Goal: Information Seeking & Learning: Learn about a topic

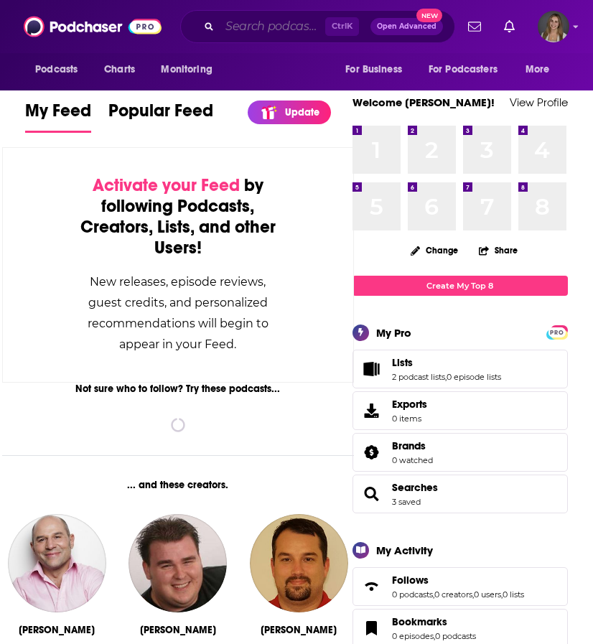
click at [249, 22] on input "Search podcasts, credits, & more..." at bounding box center [273, 26] width 106 height 23
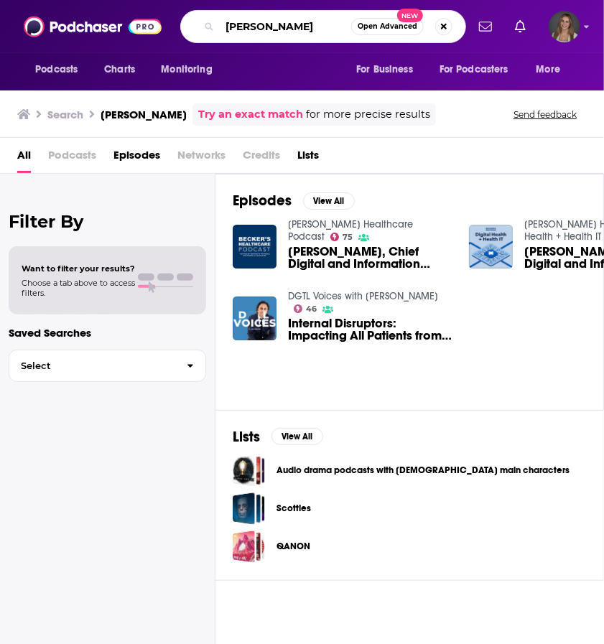
click at [273, 25] on input "Dr. Ashis Barad" at bounding box center [285, 26] width 131 height 23
type input "Dr. Barad"
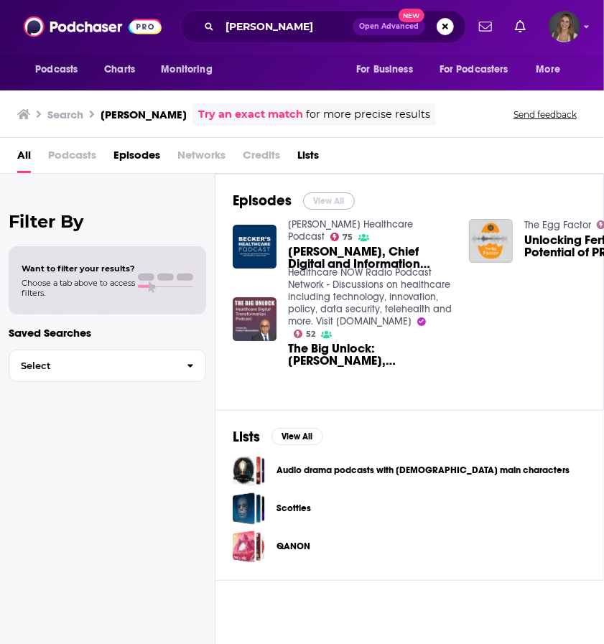
click at [326, 195] on button "View All" at bounding box center [329, 201] width 52 height 17
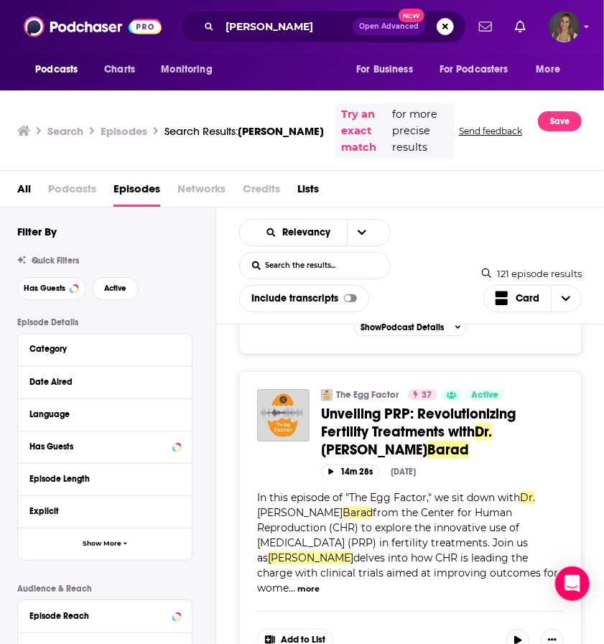
scroll to position [1665, 0]
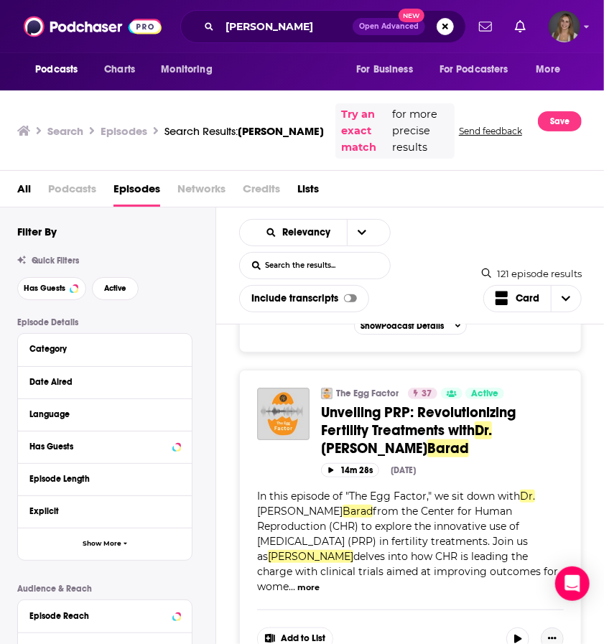
click at [552, 634] on icon "Show More Button" at bounding box center [552, 638] width 9 height 9
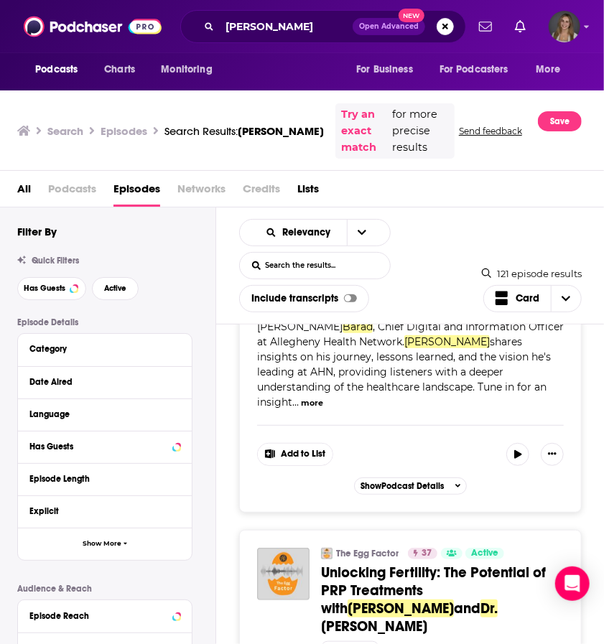
scroll to position [0, 0]
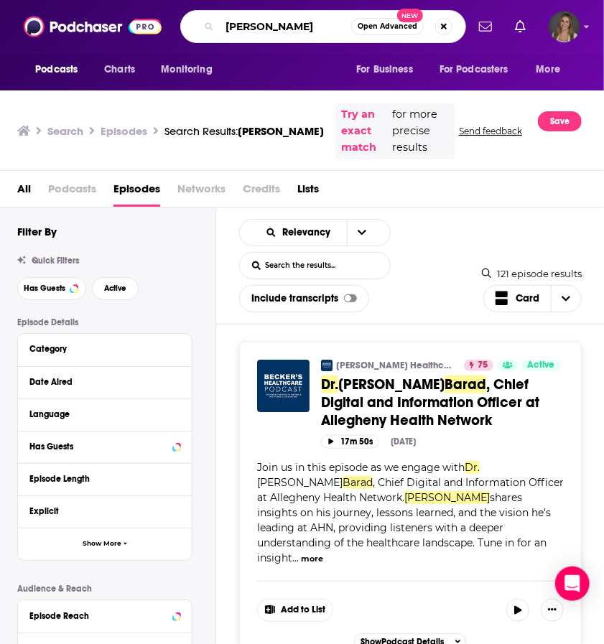
drag, startPoint x: 278, startPoint y: 28, endPoint x: 208, endPoint y: 23, distance: 69.9
click at [208, 23] on div "Dr. Barad Open Advanced New" at bounding box center [323, 26] width 286 height 33
type input "Ashis Barad"
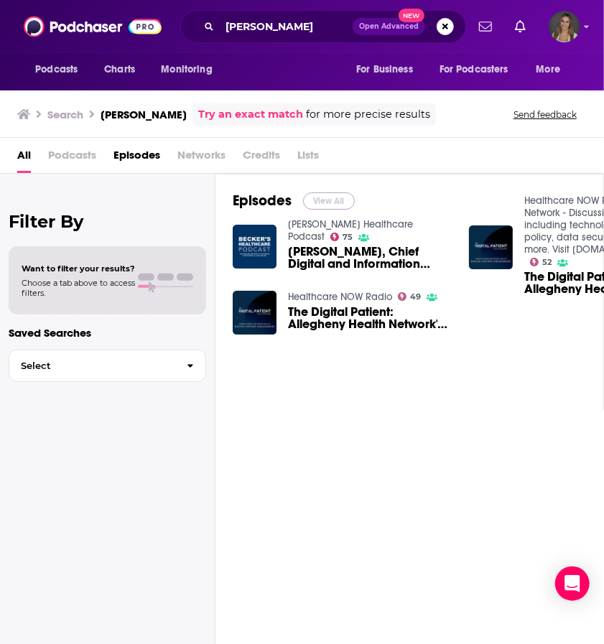
click at [315, 199] on button "View All" at bounding box center [329, 201] width 52 height 17
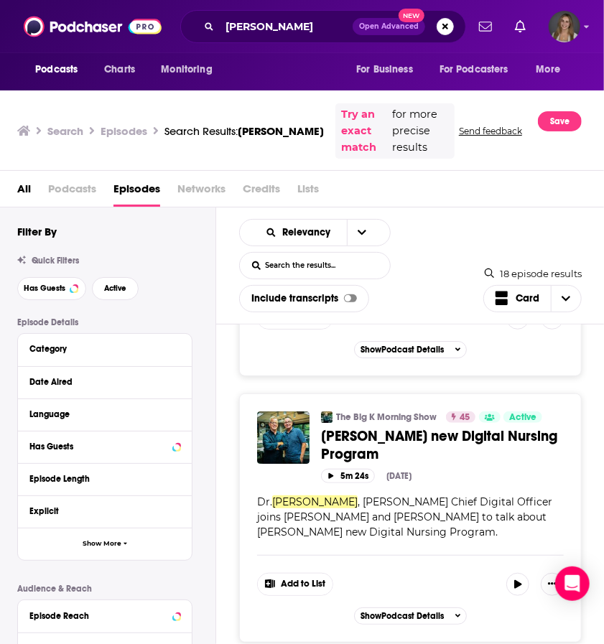
scroll to position [5573, 0]
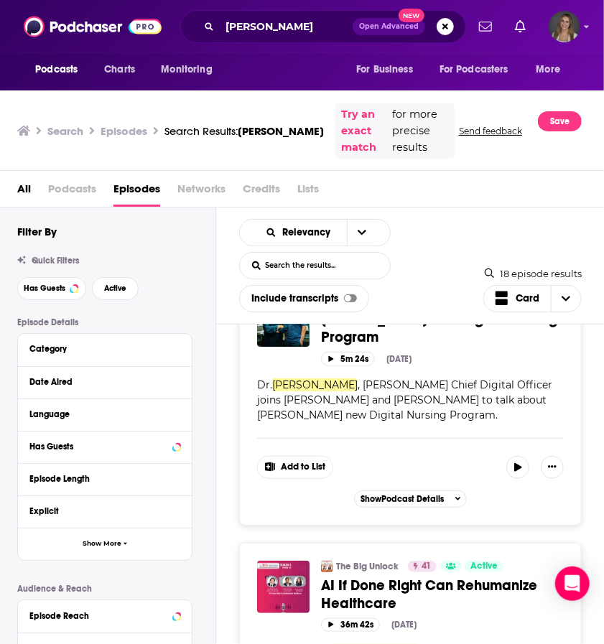
click at [211, 494] on div "Episode Details Category Date Aired Language Has Guests Episode Length Explicit…" at bounding box center [116, 541] width 198 height 446
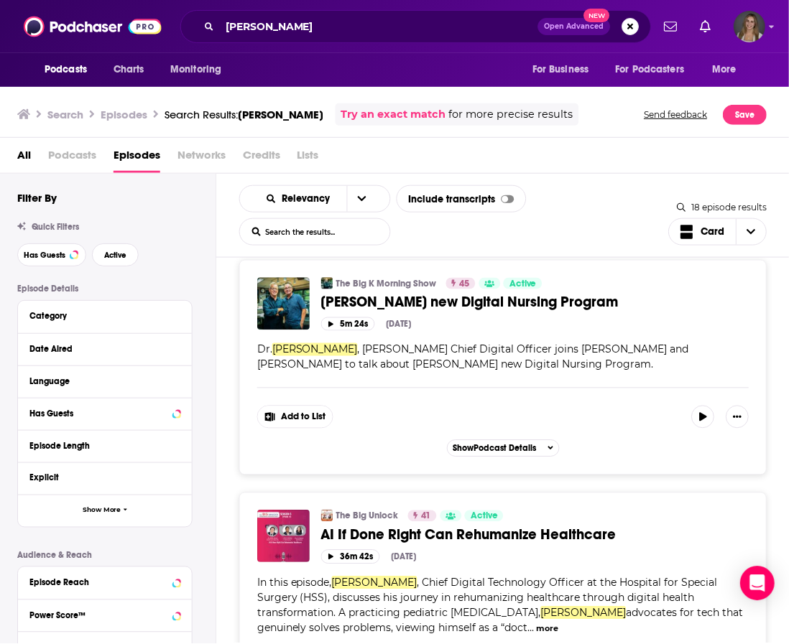
scroll to position [4496, 0]
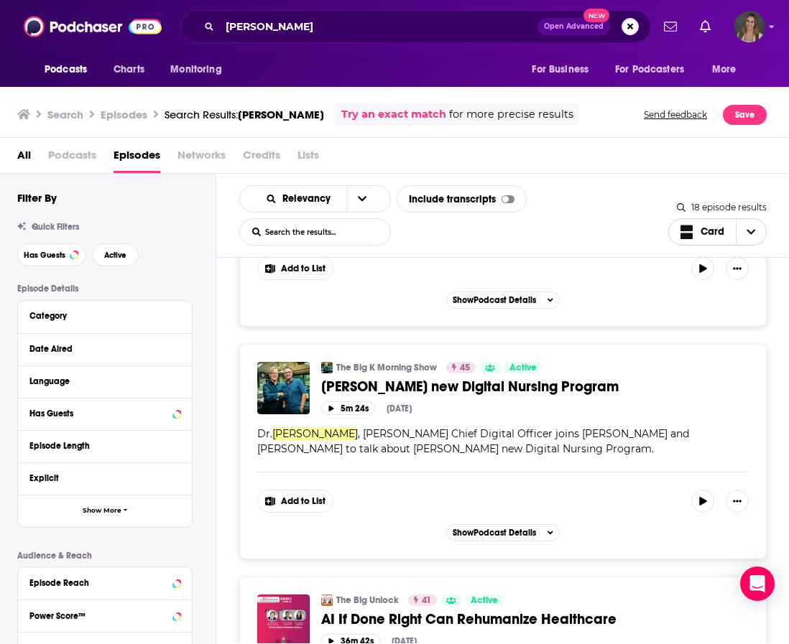
click at [593, 233] on span "Choose View" at bounding box center [751, 232] width 30 height 26
click at [351, 198] on button "open menu" at bounding box center [362, 199] width 30 height 26
click at [436, 231] on div "Relevancy Relevancy By Rating Trending New Power Score List Search Input Search…" at bounding box center [453, 215] width 429 height 60
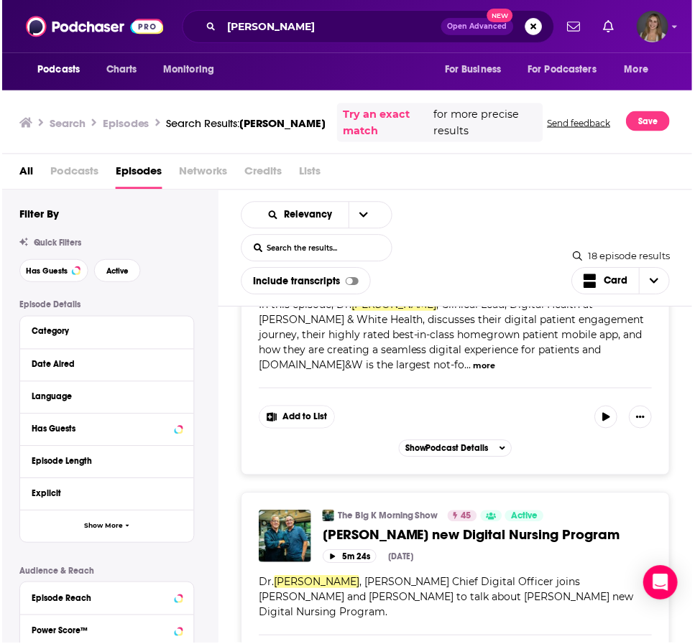
scroll to position [4698, 0]
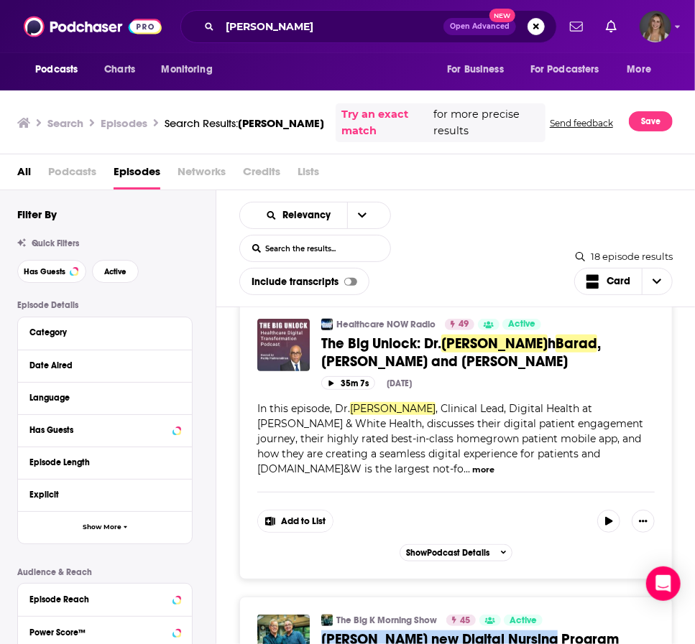
drag, startPoint x: 553, startPoint y: 497, endPoint x: 625, endPoint y: 517, distance: 74.4
click at [593, 615] on div "The Big K Morning Show 45 Active Categories News AHN's new Digital Nursing Prog…" at bounding box center [487, 635] width 333 height 40
copy div "Categories News AHN's new Digital Nursing Program"
click at [511, 631] on span "AHN's new Digital Nursing Program" at bounding box center [469, 640] width 297 height 18
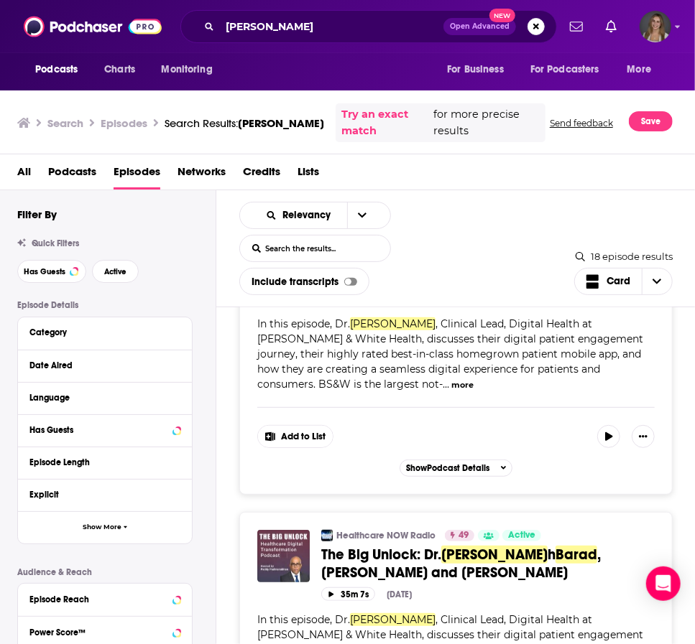
scroll to position [4475, 0]
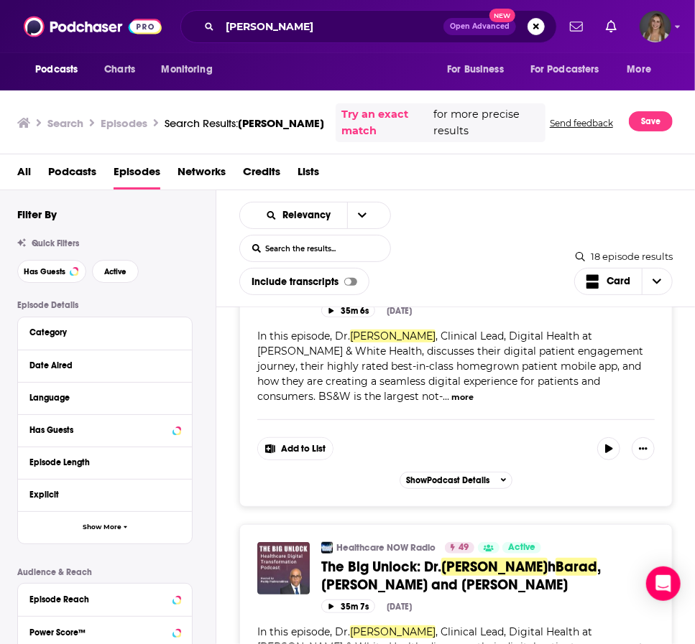
drag, startPoint x: 318, startPoint y: 426, endPoint x: 386, endPoint y: 446, distance: 71.1
click at [386, 542] on div "Healthcare NOW Radio 49 Active Categories Science The Big Unlock: Dr. Ashis h B…" at bounding box center [455, 577] width 397 height 71
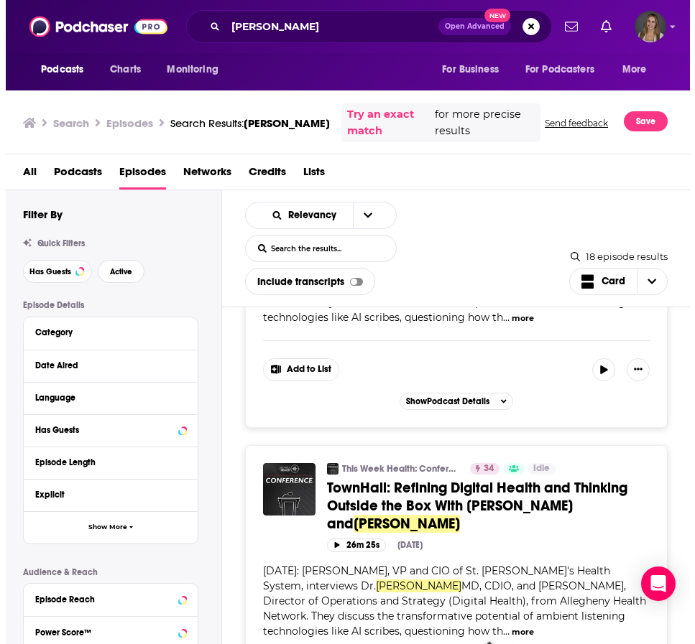
scroll to position [1954, 0]
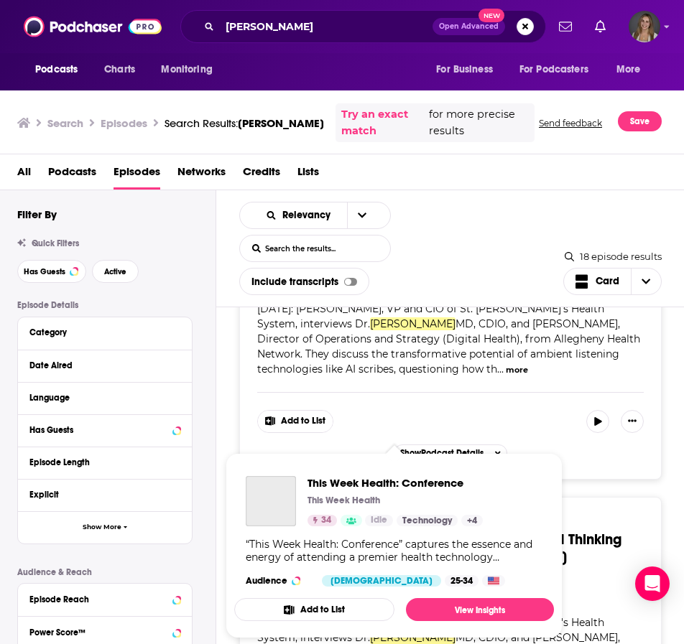
click at [371, 515] on link "This Week Health: Conference" at bounding box center [395, 520] width 119 height 11
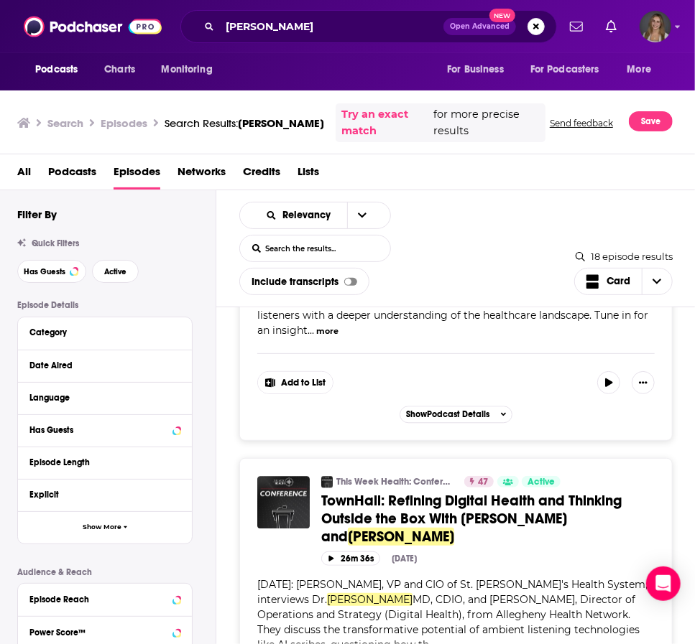
scroll to position [1368, 0]
click at [459, 492] on span "TownHall: Refining Digital Health and Thinking Outside the Box With Joey Selisk…" at bounding box center [471, 519] width 300 height 54
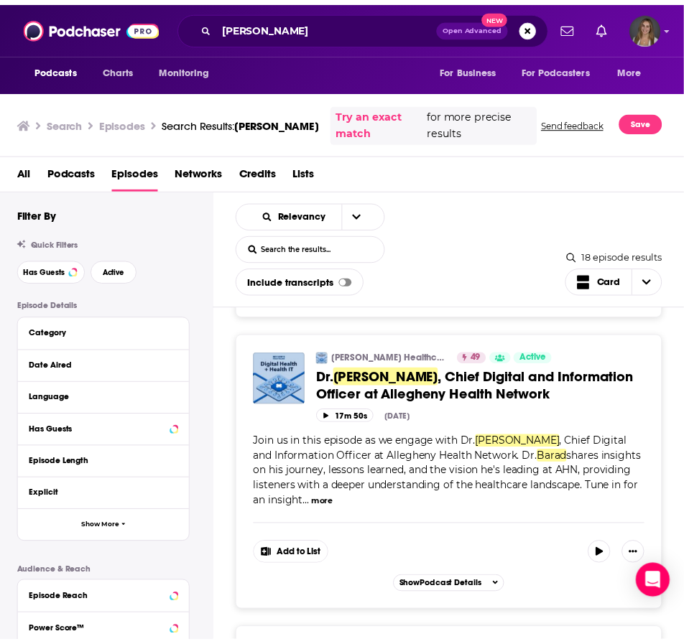
scroll to position [1121, 0]
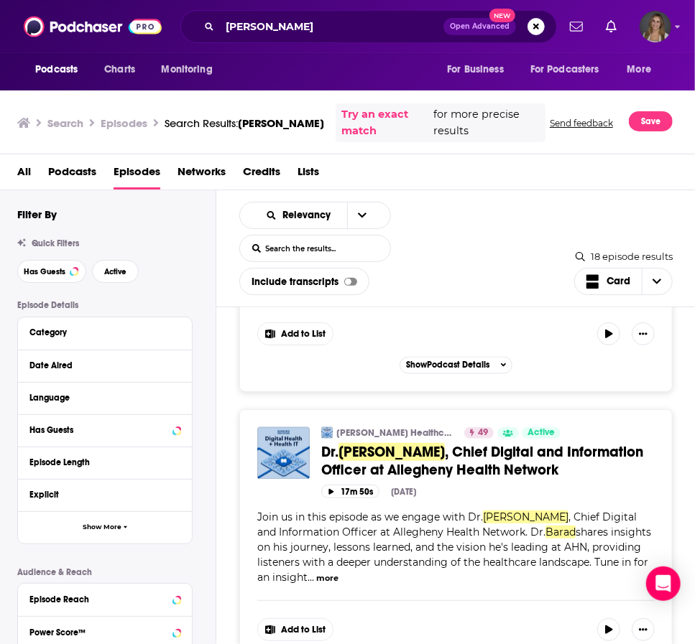
click at [392, 427] on link "Becker’s Healthcare Digital Health + Health IT" at bounding box center [395, 432] width 119 height 11
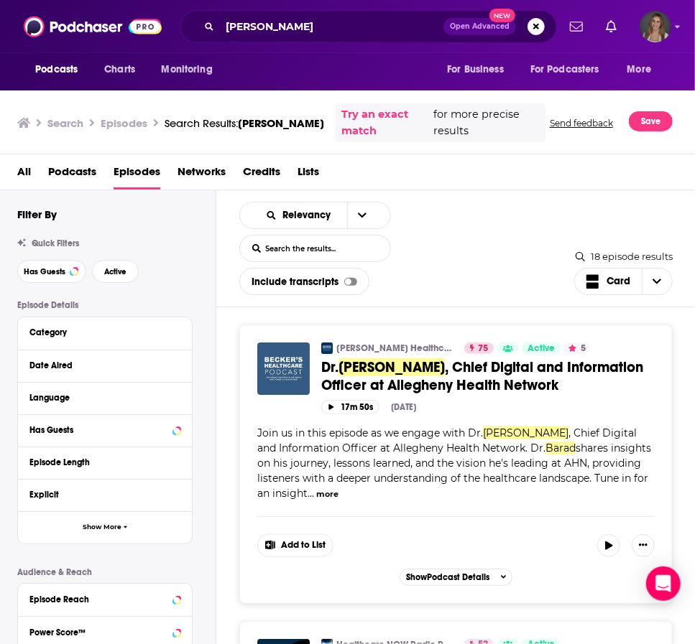
click at [287, 358] on img "Dr. Ashis Barad, Chief Digital and Information Officer at Allegheny Health Netw…" at bounding box center [283, 369] width 52 height 52
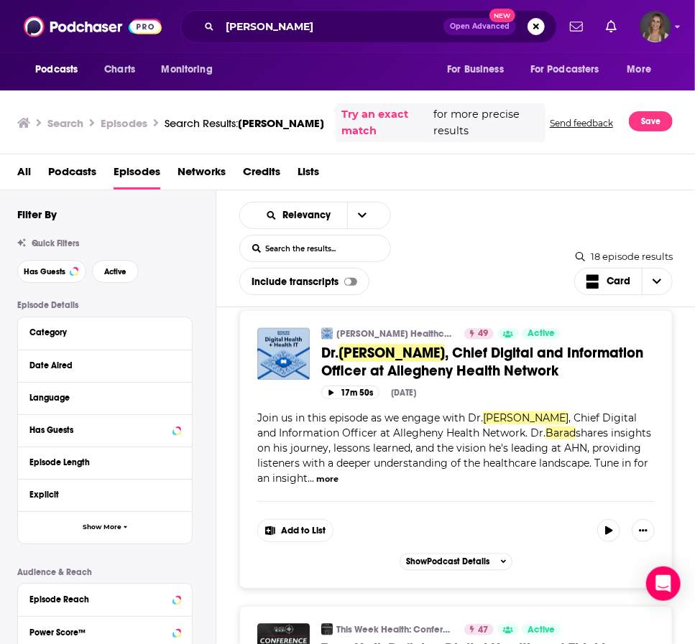
scroll to position [1165, 0]
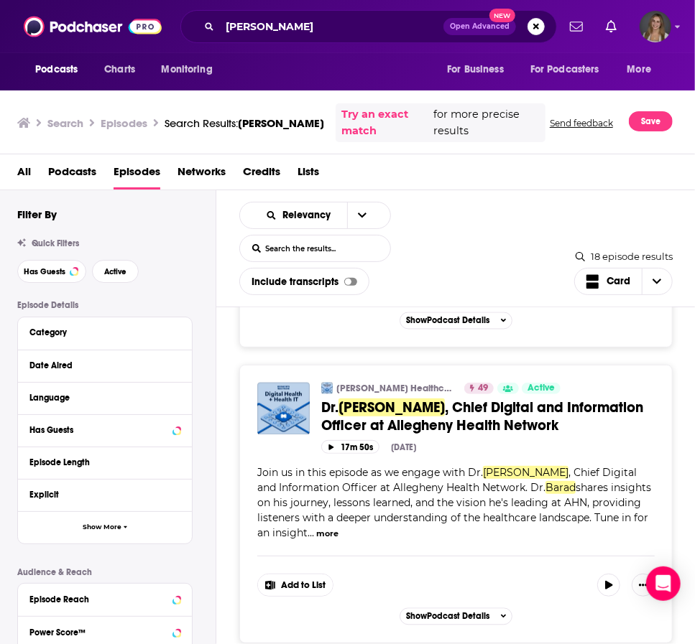
click at [418, 399] on span ", Chief Digital and Information Officer at Allegheny Health Network" at bounding box center [482, 417] width 322 height 36
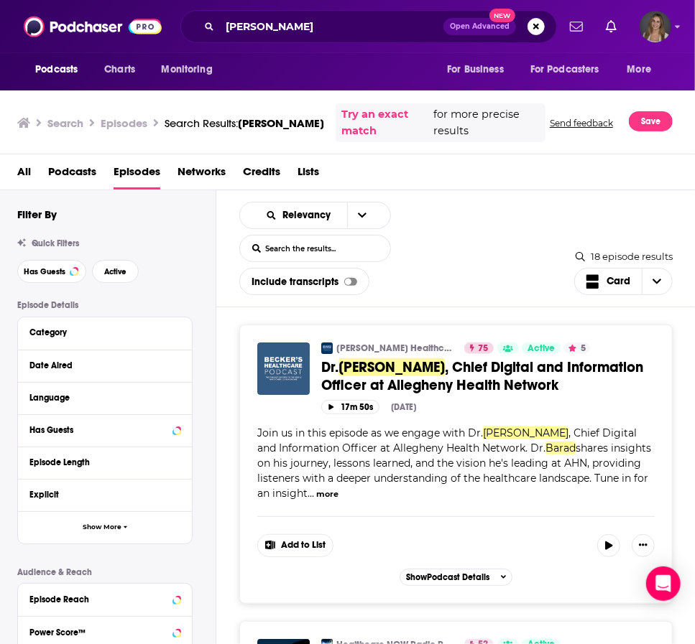
click at [269, 370] on img "Dr. Ashis Barad, Chief Digital and Information Officer at Allegheny Health Netw…" at bounding box center [283, 369] width 52 height 52
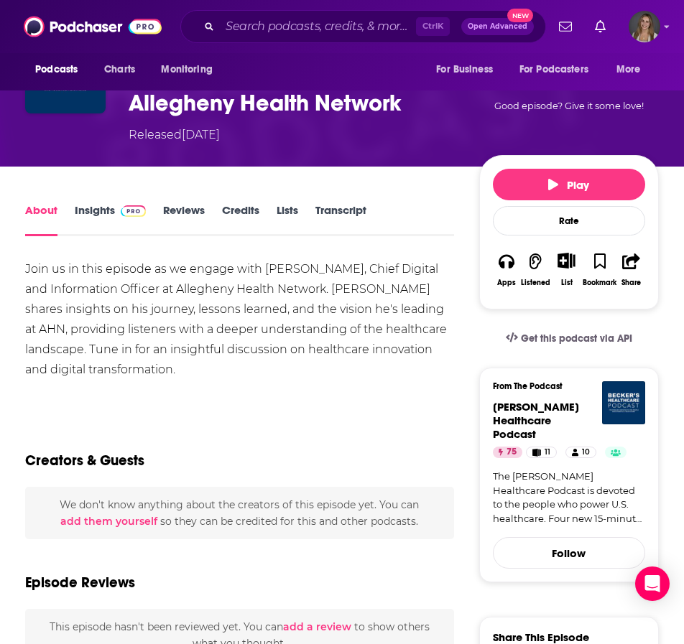
scroll to position [138, 0]
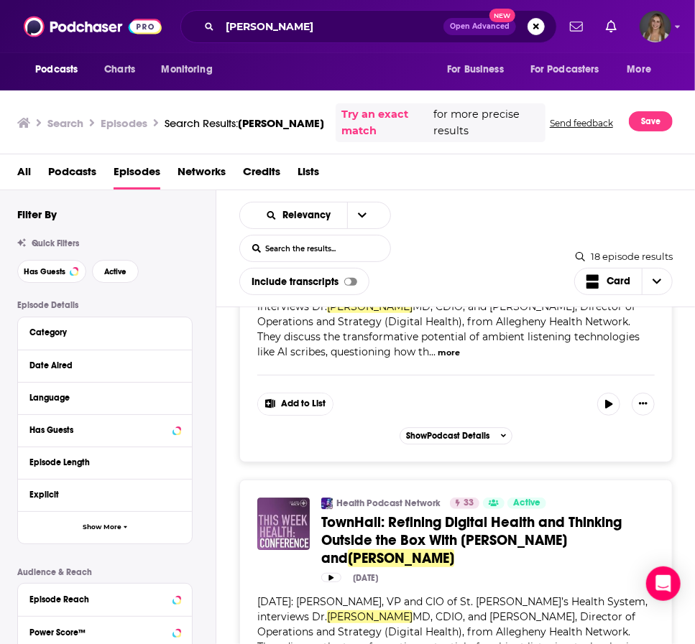
scroll to position [1660, 0]
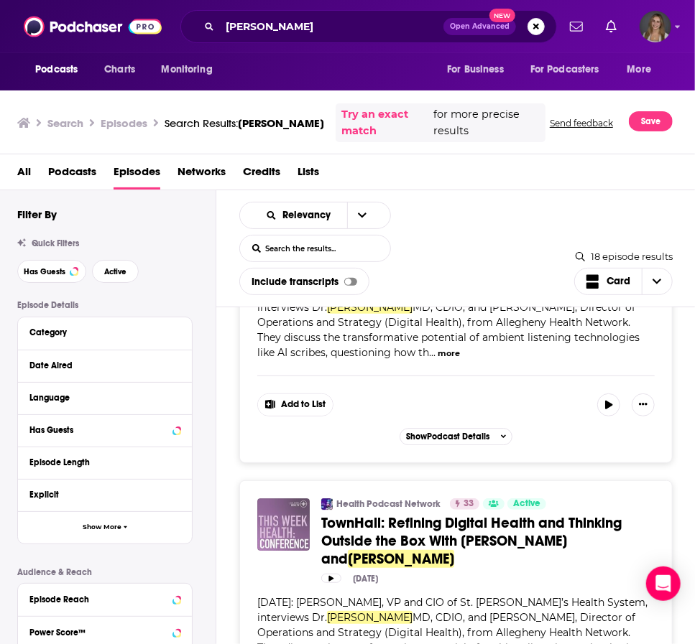
click at [286, 499] on img "TownHall: Refining Digital Health and Thinking Outside the Box With Joey Selisk…" at bounding box center [283, 525] width 52 height 52
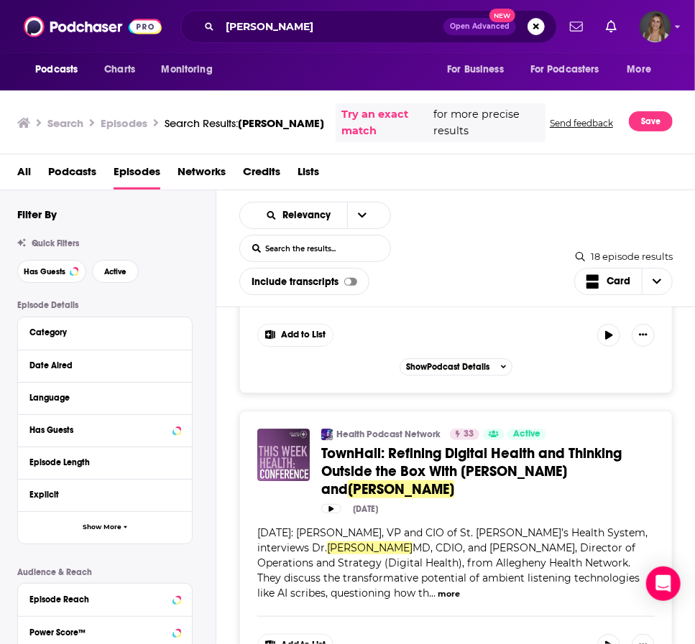
scroll to position [1731, 0]
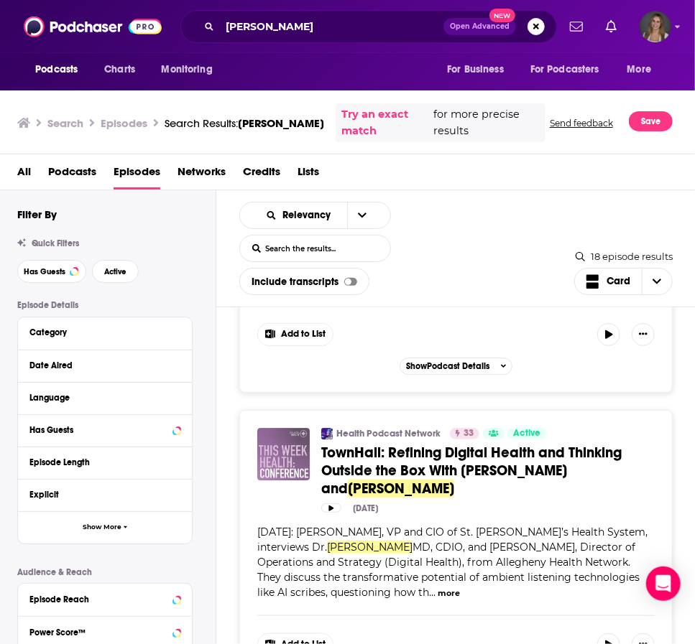
click at [279, 428] on img "TownHall: Refining Digital Health and Thinking Outside the Box With Joey Selisk…" at bounding box center [283, 454] width 52 height 52
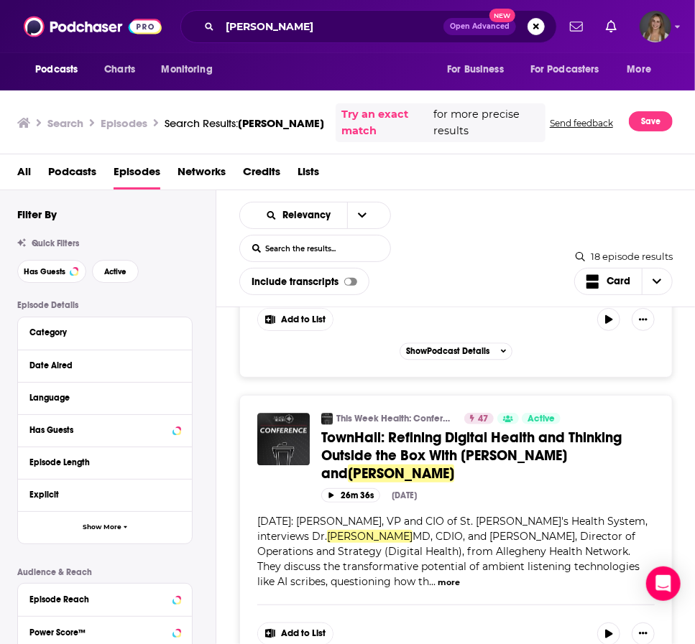
scroll to position [1430, 0]
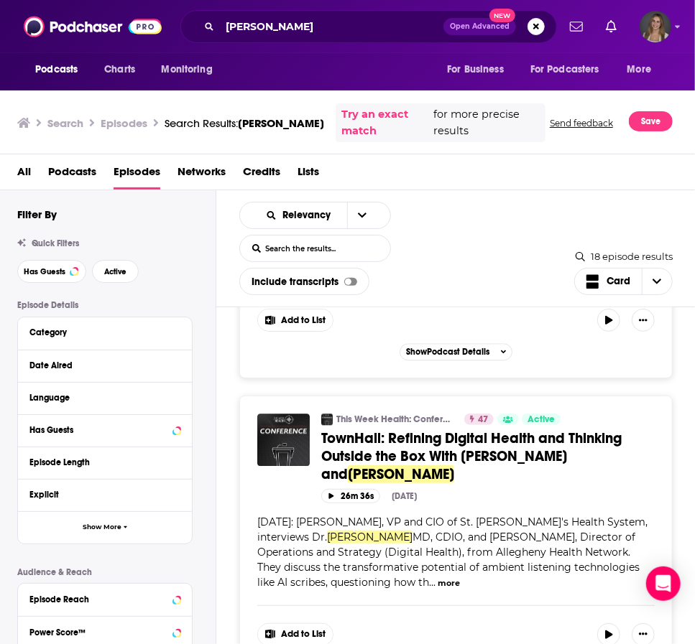
click at [344, 430] on span "TownHall: Refining Digital Health and Thinking Outside the Box With Joey Selisk…" at bounding box center [471, 457] width 300 height 54
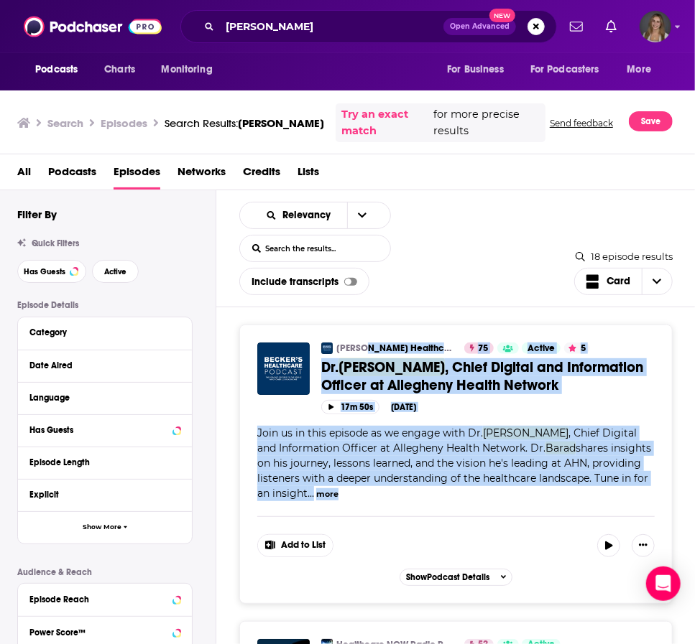
drag, startPoint x: 468, startPoint y: 389, endPoint x: 800, endPoint y: 495, distance: 348.5
click at [593, 495] on html "Podcasts Charts Monitoring Ashis Barad Open Advanced New For Business For Podca…" at bounding box center [347, 322] width 695 height 644
click at [593, 400] on div "17m 50s Apr 24th, 2024" at bounding box center [487, 407] width 333 height 14
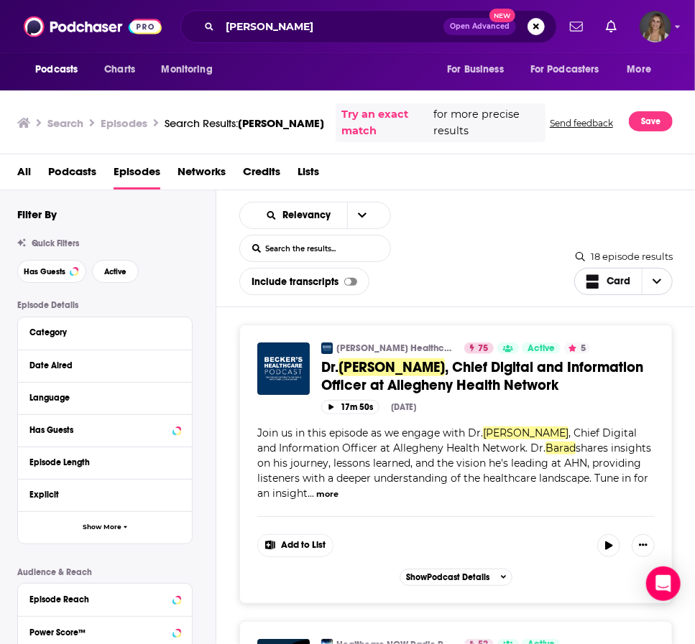
drag, startPoint x: 578, startPoint y: 284, endPoint x: 532, endPoint y: 290, distance: 47.0
click at [532, 290] on div "Relevancy List Search Input Search the results... Include transcripts Card 18 e…" at bounding box center [455, 248] width 479 height 117
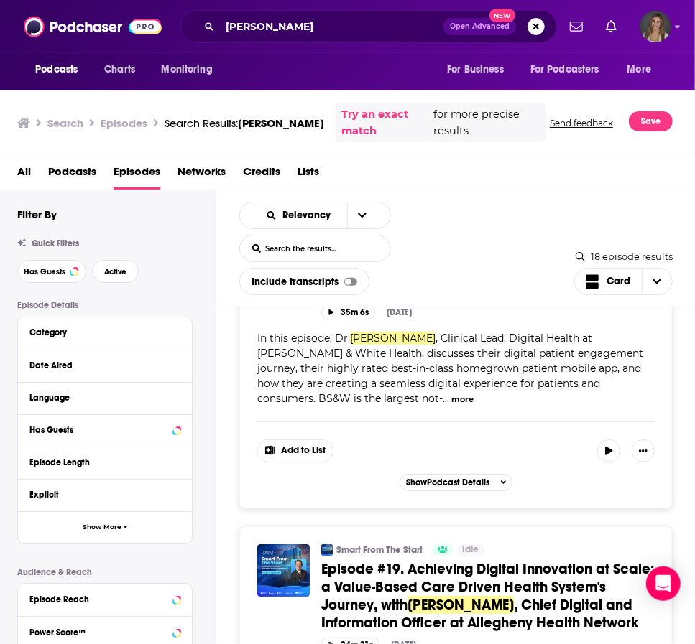
scroll to position [4141, 0]
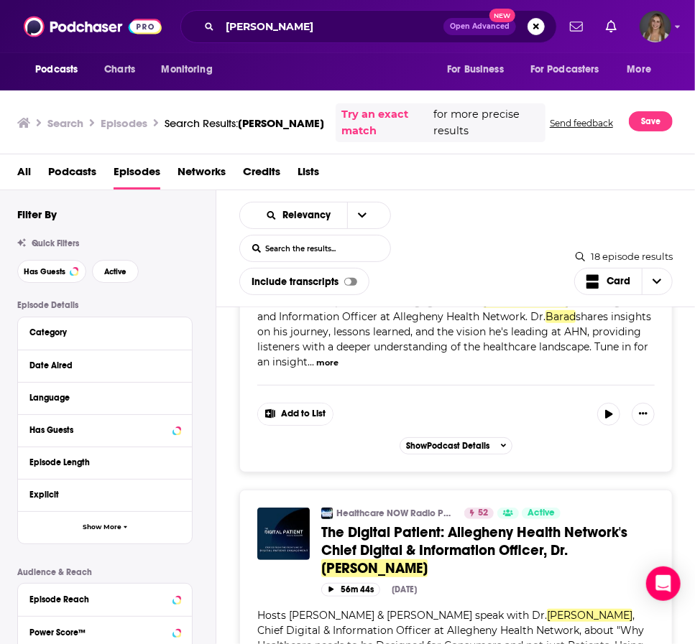
scroll to position [0, 0]
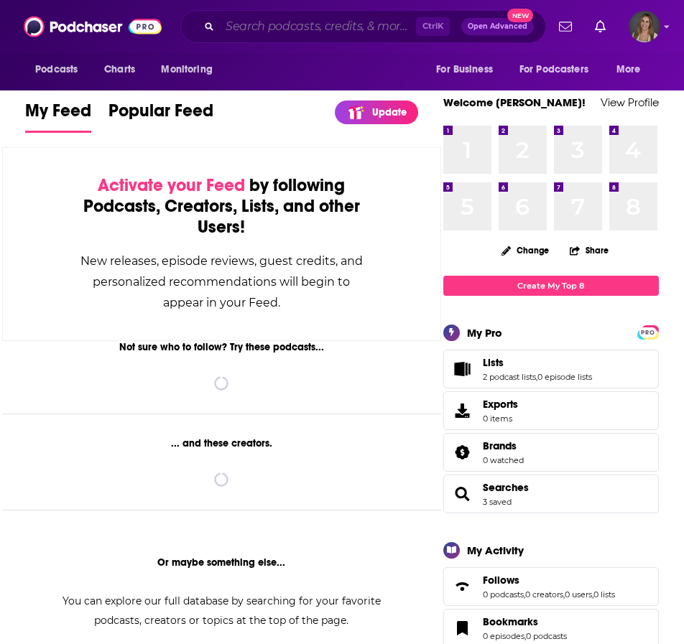
click at [260, 24] on input "Search podcasts, credits, & more..." at bounding box center [318, 26] width 196 height 23
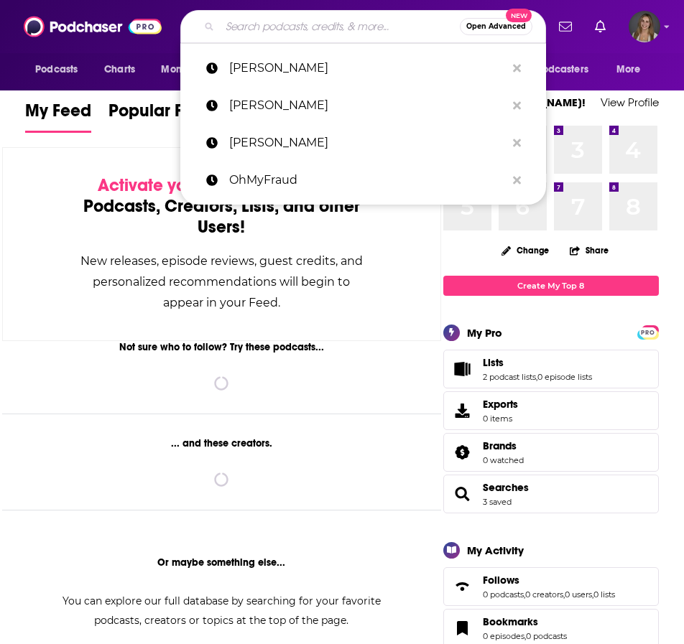
paste input "[PERSON_NAME] Healthcare Digital Health + Health IT"
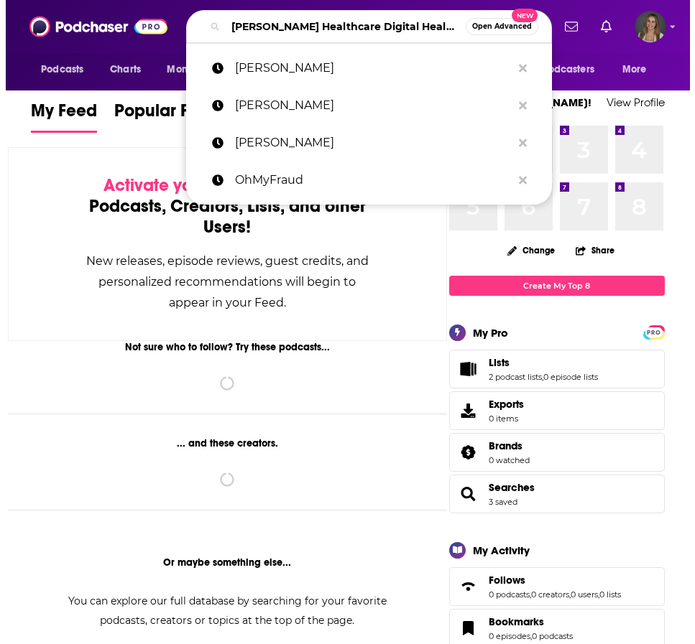
scroll to position [0, 41]
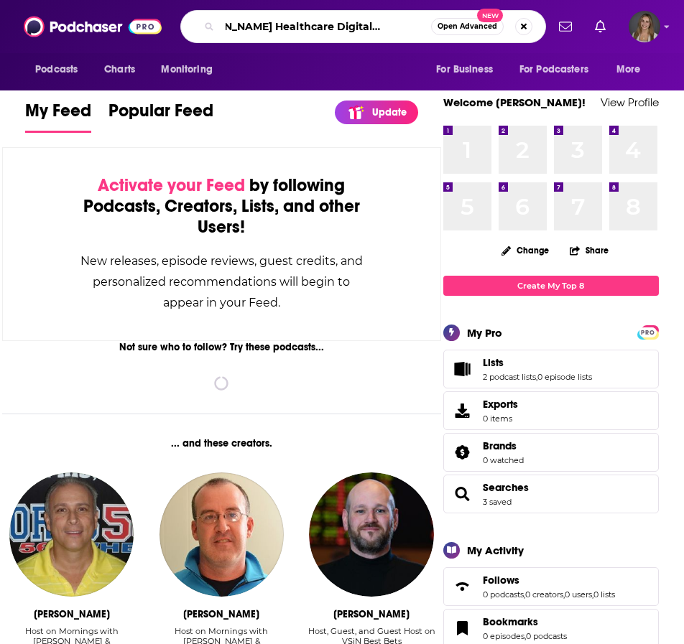
type input "Becker’s Healthcare Digital Health + Health IT"
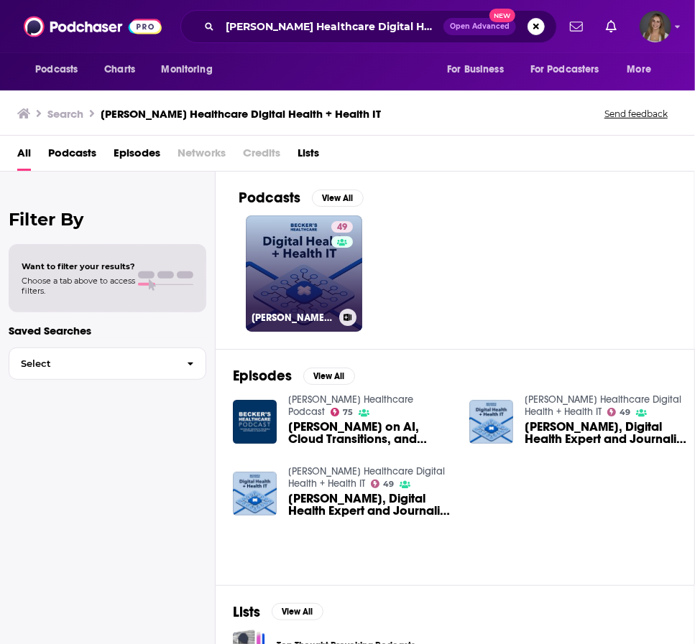
click at [305, 272] on link "49 Becker’s Healthcare Digital Health + Health IT" at bounding box center [304, 274] width 116 height 116
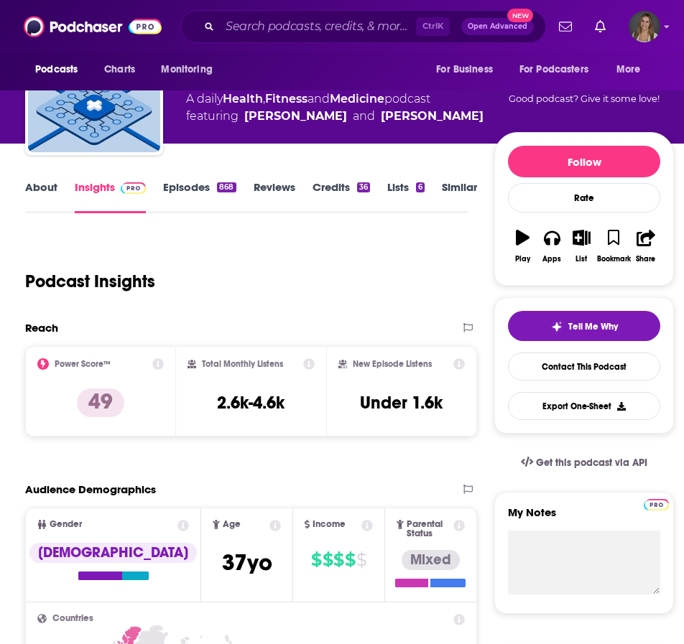
scroll to position [88, 0]
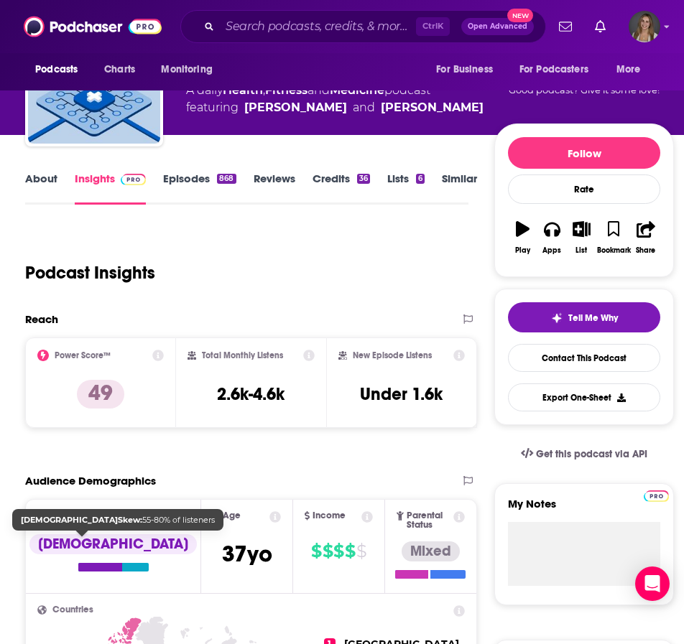
click at [83, 555] on div "Male" at bounding box center [112, 552] width 167 height 37
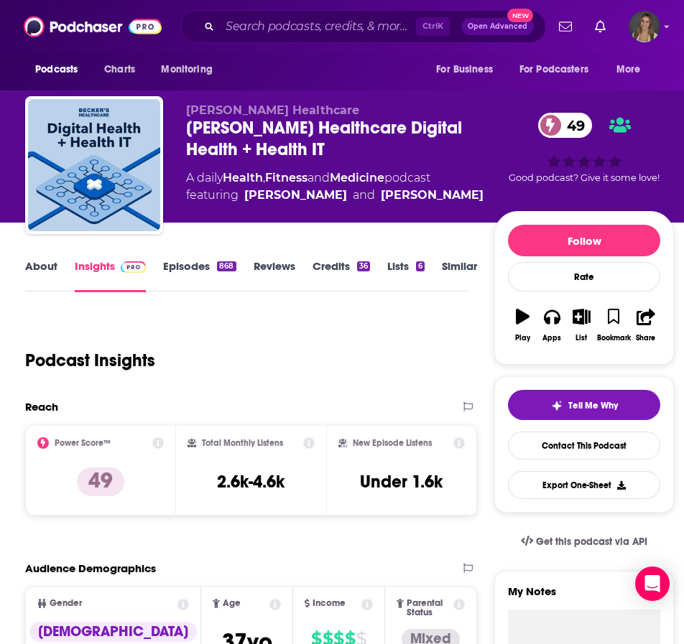
scroll to position [1, 0]
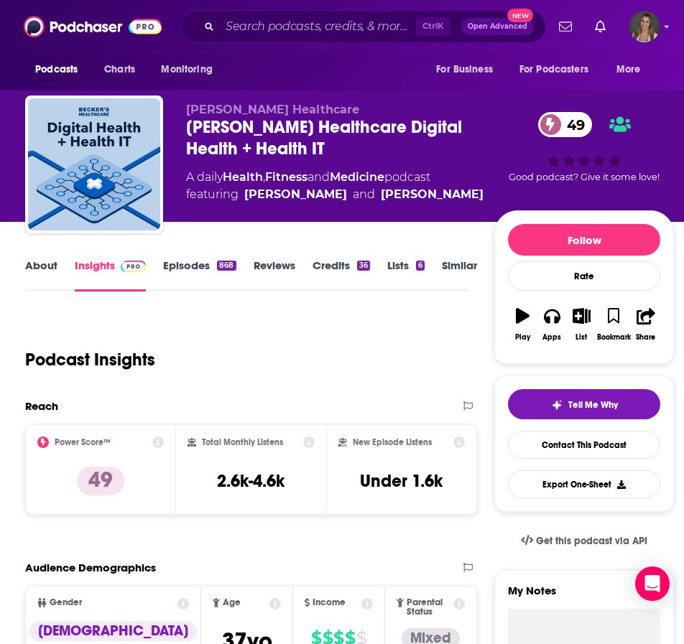
click at [185, 269] on link "Episodes 868" at bounding box center [199, 275] width 73 height 33
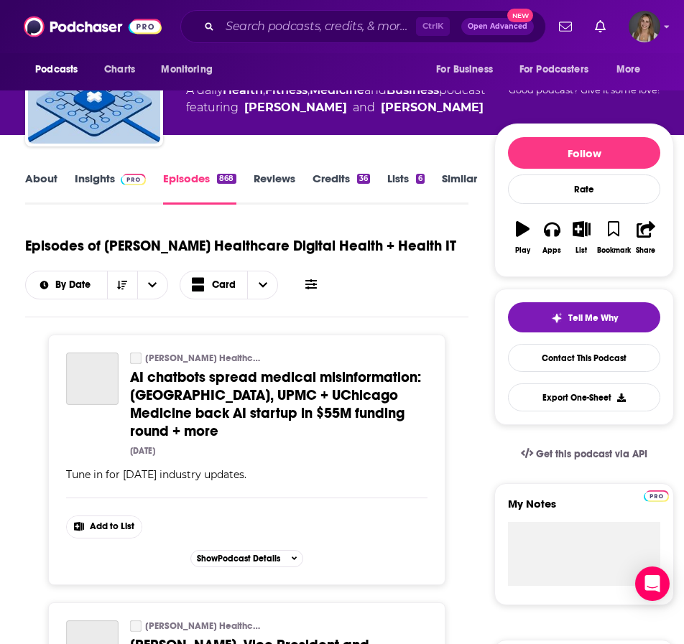
scroll to position [107, 0]
